Goal: Information Seeking & Learning: Learn about a topic

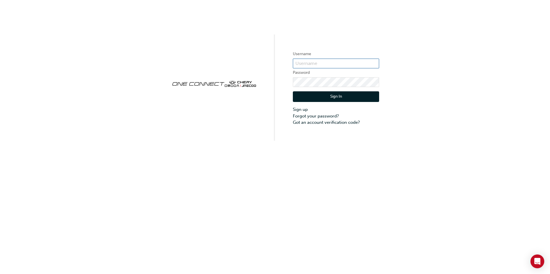
type input "CHAU0567"
click at [324, 98] on button "Sign In" at bounding box center [336, 96] width 86 height 11
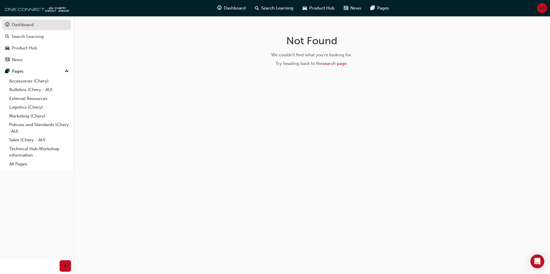
click at [25, 26] on div "Dashboard" at bounding box center [23, 25] width 22 height 7
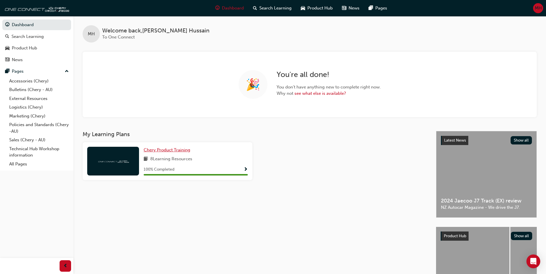
click at [171, 151] on span "Chery Product Training" at bounding box center [167, 150] width 47 height 5
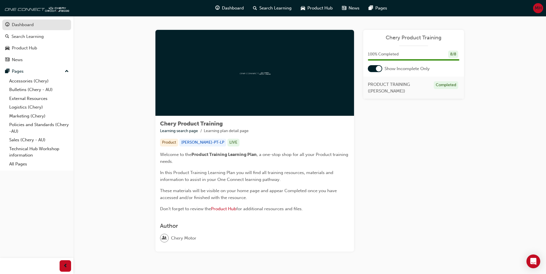
click at [22, 24] on div "Dashboard" at bounding box center [23, 25] width 22 height 7
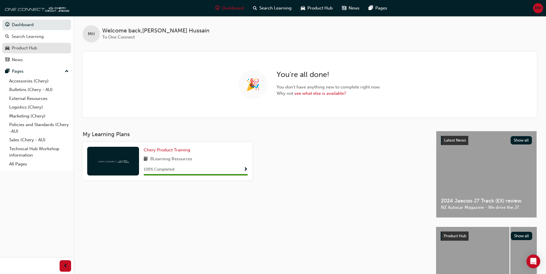
click at [28, 48] on div "Product Hub" at bounding box center [24, 48] width 25 height 7
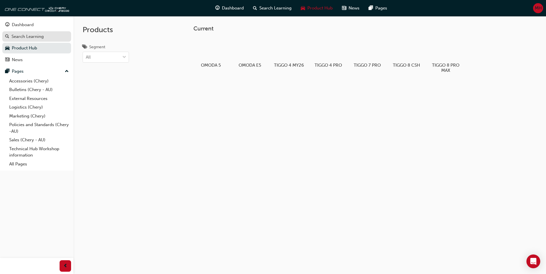
click at [38, 37] on div "Search Learning" at bounding box center [28, 36] width 32 height 7
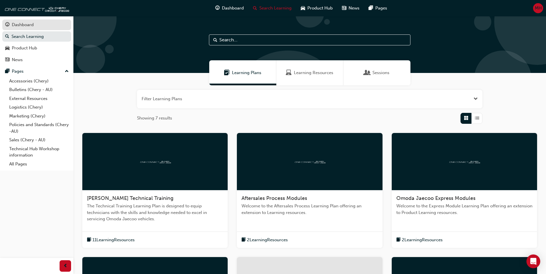
click at [26, 24] on div "Dashboard" at bounding box center [23, 25] width 22 height 7
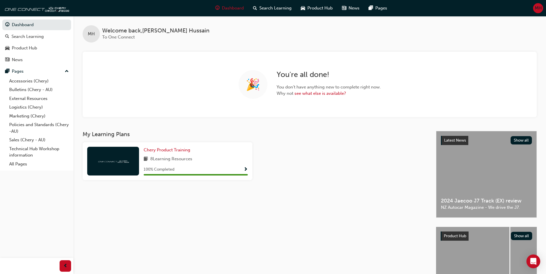
click at [537, 9] on span "MH" at bounding box center [538, 8] width 7 height 7
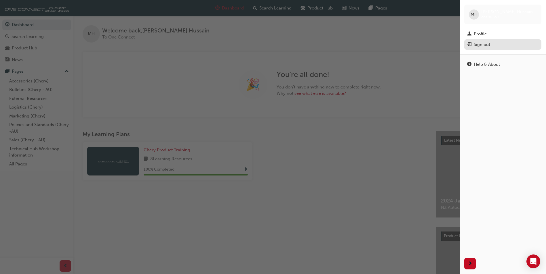
click at [475, 45] on div "Sign out" at bounding box center [482, 44] width 16 height 7
